Goal: Complete application form

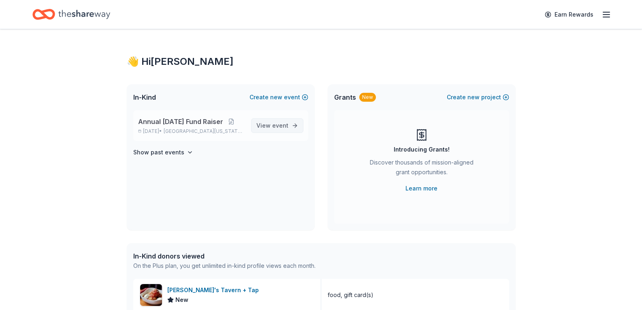
click at [280, 129] on span "View event" at bounding box center [272, 126] width 32 height 10
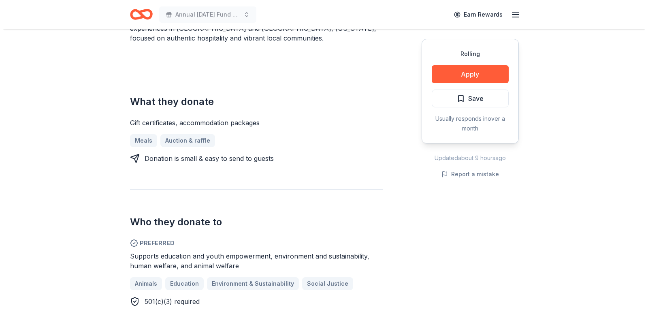
scroll to position [266, 0]
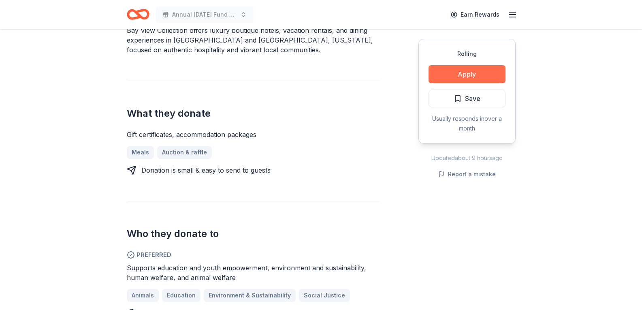
click at [474, 76] on button "Apply" at bounding box center [467, 74] width 77 height 18
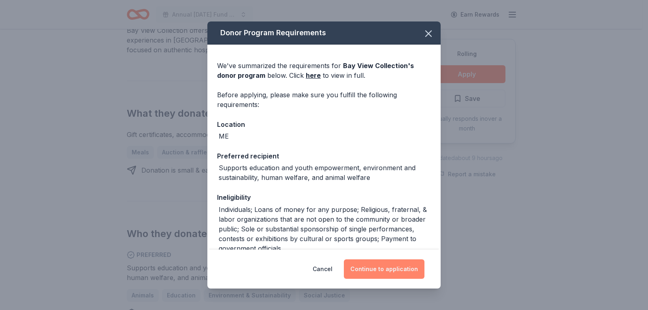
click at [395, 269] on button "Continue to application" at bounding box center [384, 268] width 81 height 19
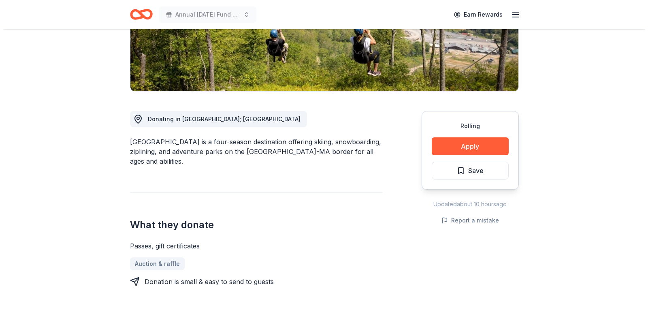
scroll to position [156, 0]
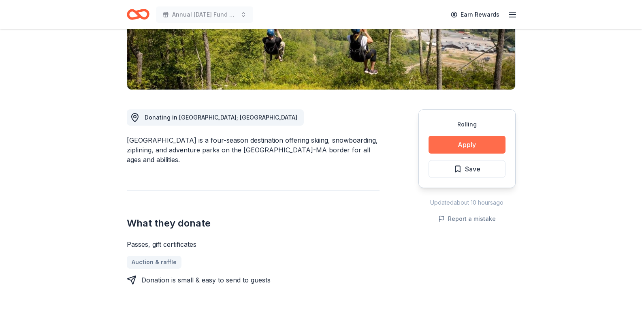
click at [470, 145] on button "Apply" at bounding box center [467, 145] width 77 height 18
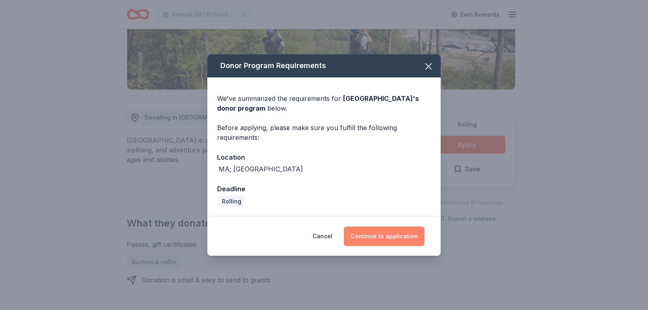
click at [391, 242] on button "Continue to application" at bounding box center [384, 235] width 81 height 19
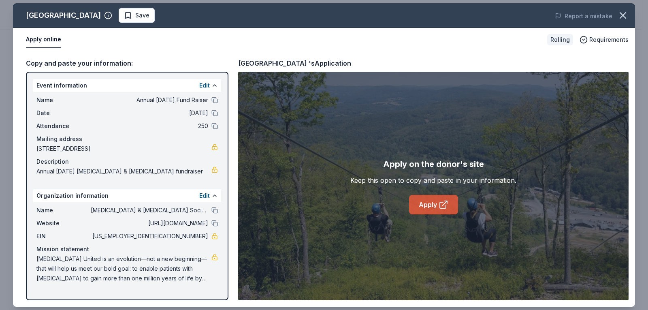
click at [430, 206] on link "Apply" at bounding box center [433, 204] width 49 height 19
